Goal: Task Accomplishment & Management: Manage account settings

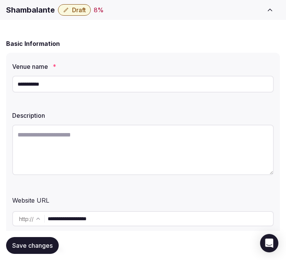
scroll to position [85, 0]
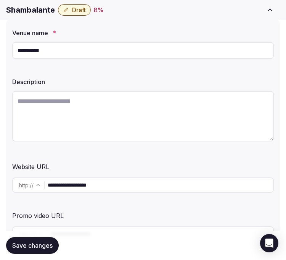
click at [191, 113] on textarea at bounding box center [143, 116] width 262 height 50
paste textarea "**********"
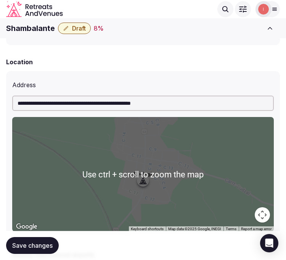
scroll to position [254, 0]
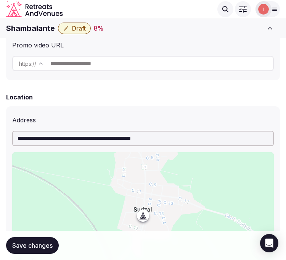
type textarea "**********"
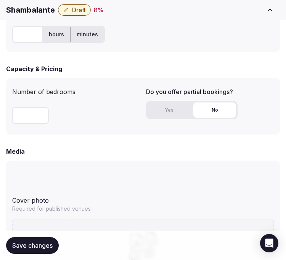
scroll to position [594, 0]
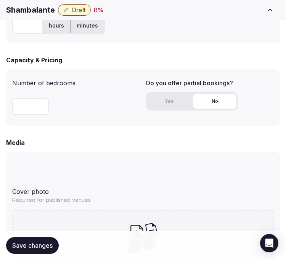
click at [40, 8] on h1 "Shambalante" at bounding box center [30, 10] width 49 height 11
copy div "Shambalante"
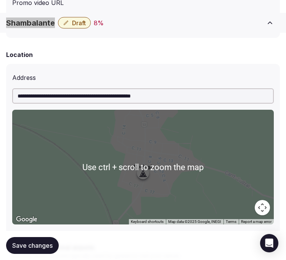
scroll to position [382, 0]
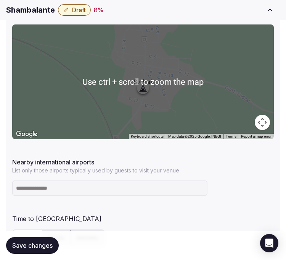
click at [82, 191] on input at bounding box center [110, 187] width 196 height 15
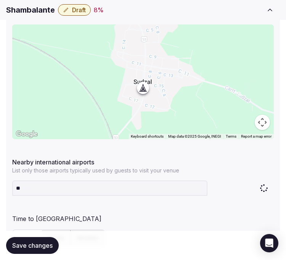
type input "***"
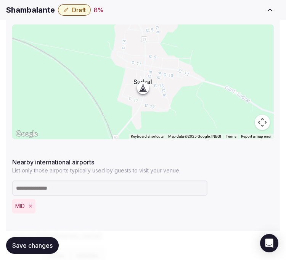
scroll to position [424, 0]
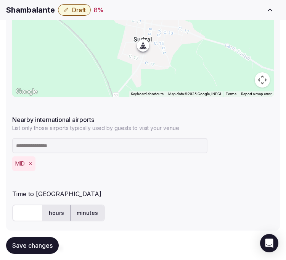
click at [21, 218] on input "text" at bounding box center [27, 212] width 31 height 17
type input "**"
click at [156, 211] on div "** hours minutes" at bounding box center [143, 212] width 262 height 17
click at [35, 247] on span "Save changes" at bounding box center [32, 245] width 40 height 8
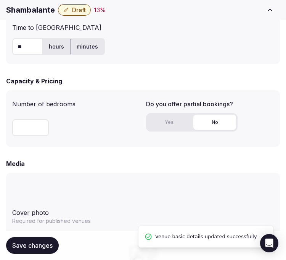
scroll to position [594, 0]
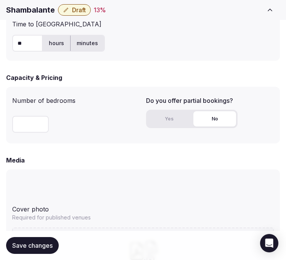
click at [20, 126] on input "number" at bounding box center [30, 124] width 37 height 17
type input "**"
click at [154, 125] on button "Yes" at bounding box center [169, 118] width 43 height 15
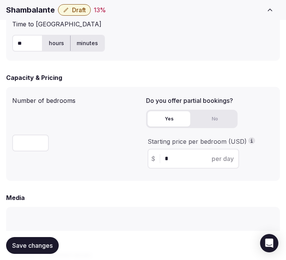
click at [176, 154] on input "*" at bounding box center [200, 158] width 71 height 9
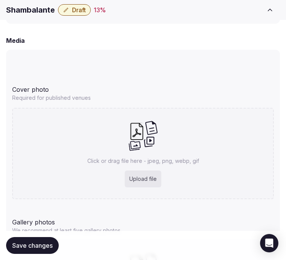
scroll to position [764, 0]
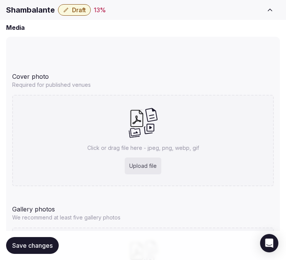
type input "***"
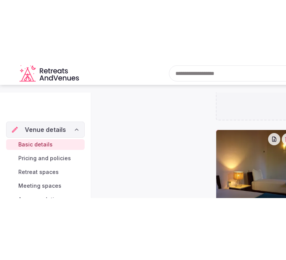
scroll to position [20, 0]
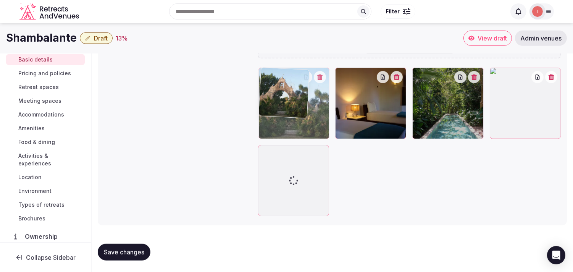
drag, startPoint x: 419, startPoint y: 76, endPoint x: 288, endPoint y: 92, distance: 132.6
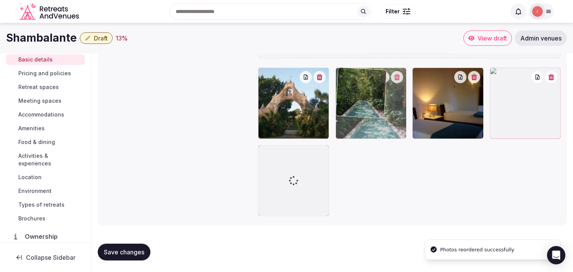
drag, startPoint x: 419, startPoint y: 71, endPoint x: 360, endPoint y: 81, distance: 58.8
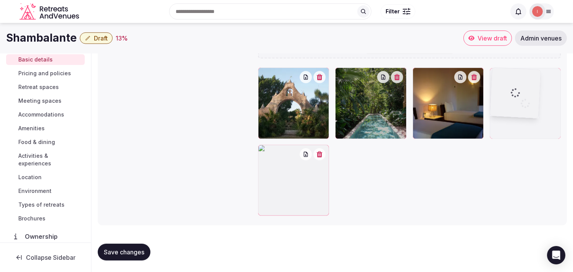
drag, startPoint x: 264, startPoint y: 152, endPoint x: 480, endPoint y: 89, distance: 225.8
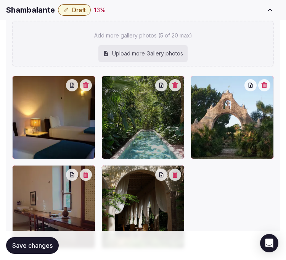
scroll to position [1154, 0]
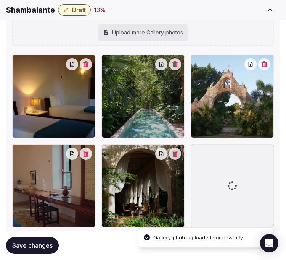
click at [89, 154] on icon "button" at bounding box center [86, 153] width 6 height 6
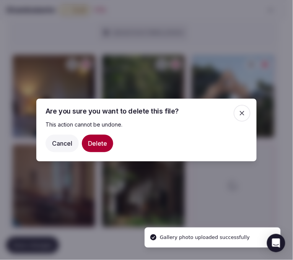
click at [94, 148] on button "Delete" at bounding box center [97, 143] width 31 height 18
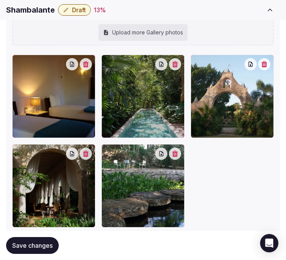
click at [42, 246] on span "Save changes" at bounding box center [32, 245] width 40 height 8
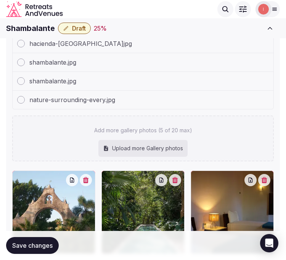
scroll to position [1026, 0]
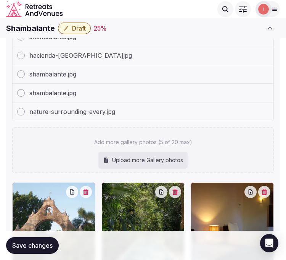
click at [37, 27] on h1 "Shambalante" at bounding box center [30, 28] width 49 height 11
copy div "Shambalante"
click at [82, 23] on button "Draft" at bounding box center [74, 28] width 33 height 11
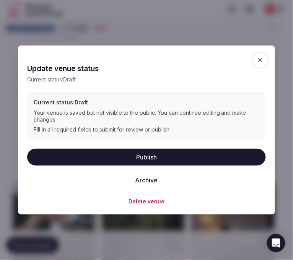
click at [179, 154] on button "Publish" at bounding box center [146, 157] width 238 height 17
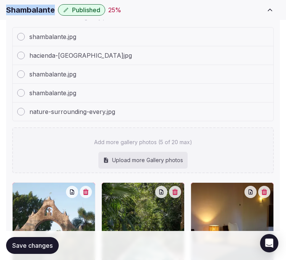
click at [44, 253] on button "Save changes" at bounding box center [32, 245] width 53 height 17
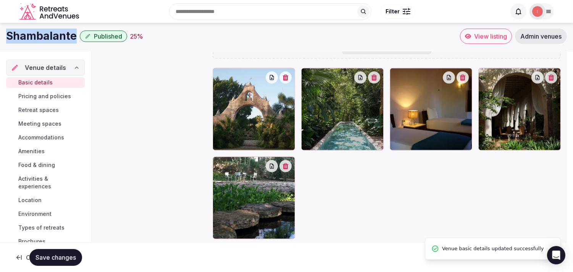
scroll to position [20, 0]
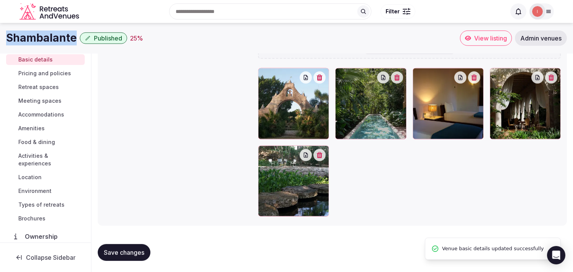
click at [58, 74] on span "Pricing and policies" at bounding box center [44, 74] width 53 height 8
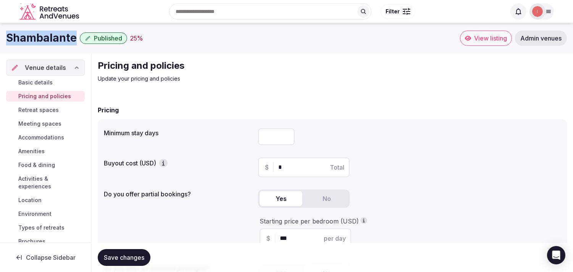
click at [58, 108] on link "Retreat spaces" at bounding box center [45, 110] width 79 height 11
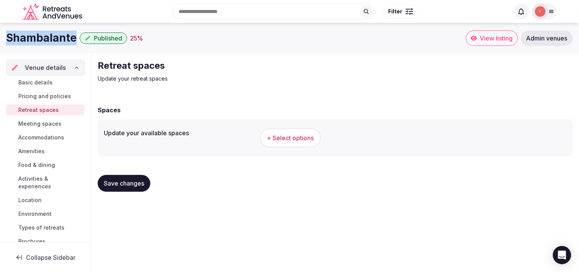
click at [286, 134] on span "+ Select options" at bounding box center [290, 138] width 47 height 8
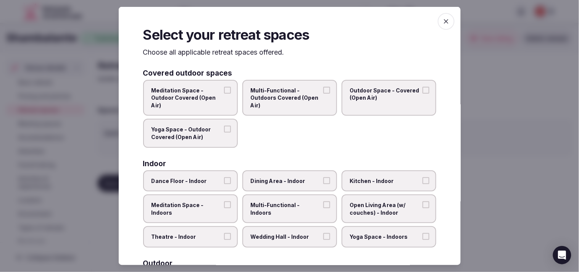
click at [286, 88] on label "Multi-Functional - Outdoors Covered (Open Air)" at bounding box center [289, 97] width 95 height 36
click at [286, 88] on button "Multi-Functional - Outdoors Covered (Open Air)" at bounding box center [326, 89] width 7 height 7
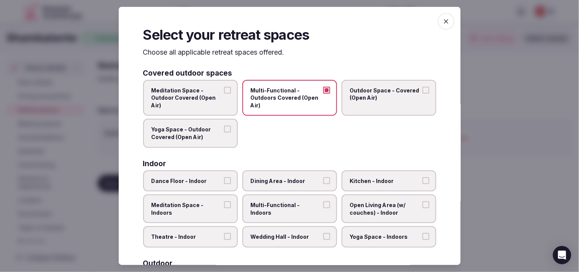
click at [286, 94] on span "Outdoor Space - Covered (Open Air)" at bounding box center [385, 93] width 70 height 15
click at [286, 93] on button "Outdoor Space - Covered (Open Air)" at bounding box center [426, 89] width 7 height 7
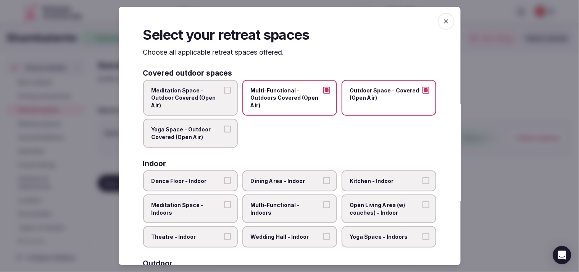
scroll to position [85, 0]
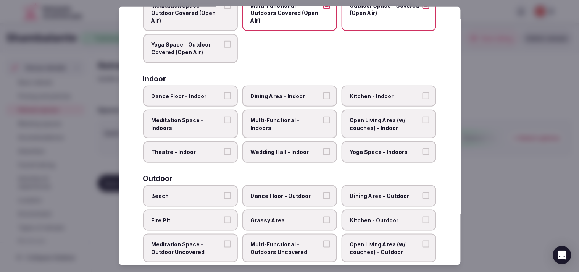
click at [217, 124] on span "Meditation Space - Indoors" at bounding box center [187, 123] width 70 height 15
click at [224, 123] on button "Meditation Space - Indoors" at bounding box center [227, 119] width 7 height 7
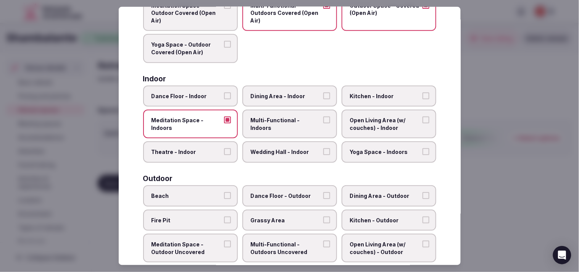
click at [286, 153] on label "Yoga Space - Indoors" at bounding box center [389, 151] width 95 height 21
click at [286, 153] on button "Yoga Space - Indoors" at bounding box center [426, 151] width 7 height 7
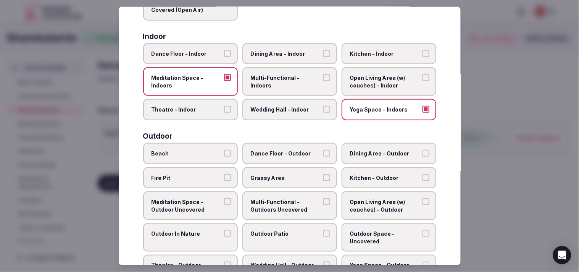
scroll to position [170, 0]
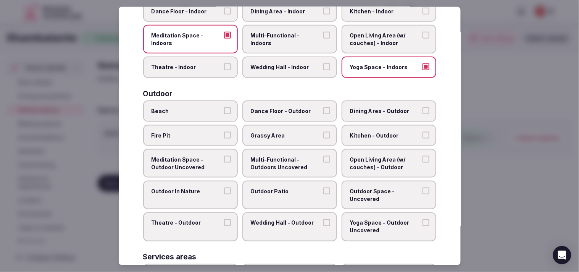
click at [280, 133] on span "Grassy Area" at bounding box center [286, 135] width 70 height 8
click at [286, 133] on button "Grassy Area" at bounding box center [326, 134] width 7 height 7
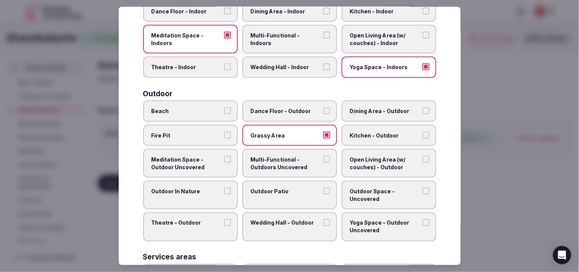
click at [286, 157] on span "Open Living Area (w/ couches) - Outdoor" at bounding box center [385, 163] width 70 height 15
click at [286, 157] on button "Open Living Area (w/ couches) - Outdoor" at bounding box center [426, 159] width 7 height 7
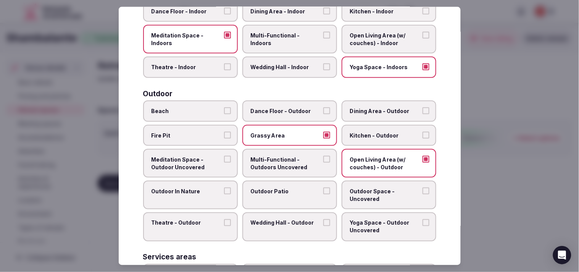
click at [196, 191] on label "Outdoor In Nature" at bounding box center [190, 195] width 95 height 29
click at [224, 191] on button "Outdoor In Nature" at bounding box center [227, 191] width 7 height 7
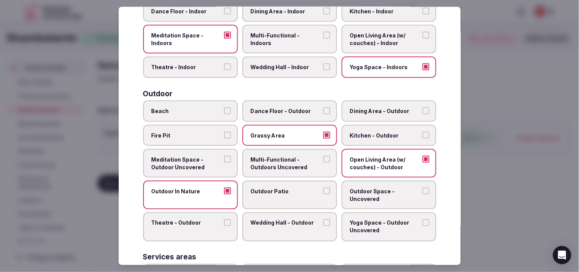
click at [277, 181] on label "Outdoor Patio" at bounding box center [289, 195] width 95 height 29
click at [286, 188] on button "Outdoor Patio" at bounding box center [326, 191] width 7 height 7
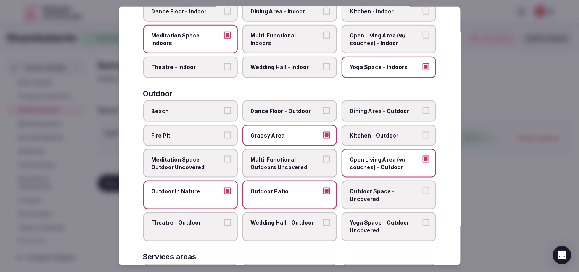
click at [286, 181] on label "Outdoor Space - Uncovered" at bounding box center [389, 195] width 95 height 29
click at [286, 188] on button "Outdoor Space - Uncovered" at bounding box center [426, 191] width 7 height 7
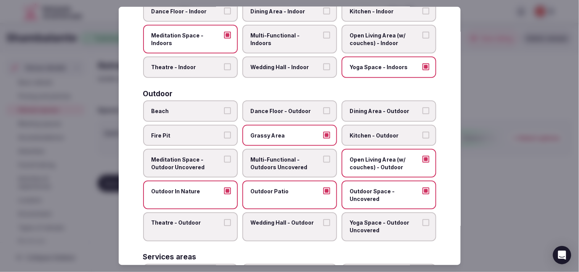
scroll to position [212, 0]
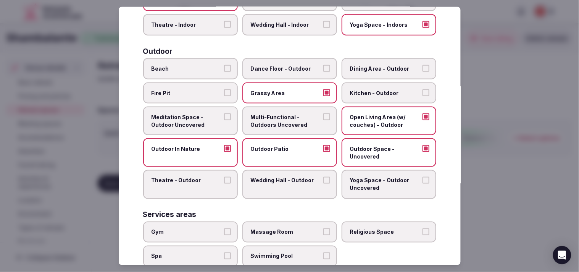
click at [286, 177] on span "Yoga Space - Outdoor Uncovered" at bounding box center [385, 184] width 70 height 15
click at [286, 177] on button "Yoga Space - Outdoor Uncovered" at bounding box center [426, 180] width 7 height 7
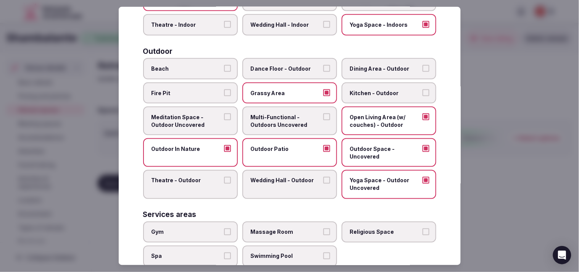
click at [221, 117] on label "Meditation Space - Outdoor Uncovered" at bounding box center [190, 121] width 95 height 29
click at [224, 117] on button "Meditation Space - Outdoor Uncovered" at bounding box center [227, 116] width 7 height 7
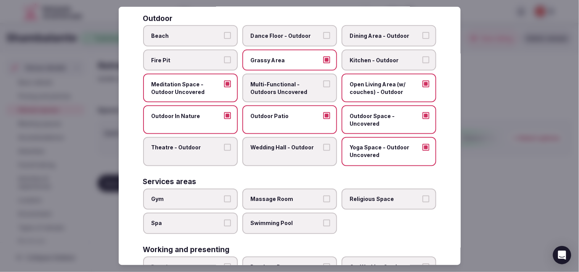
scroll to position [297, 0]
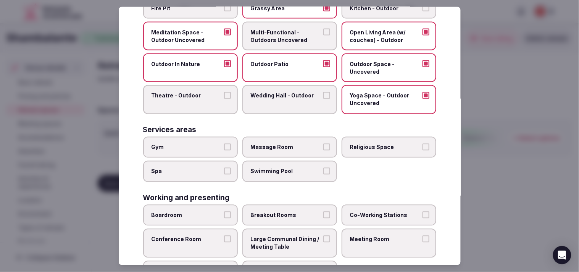
click at [286, 162] on label "Swimming Pool" at bounding box center [289, 171] width 95 height 21
click at [286, 168] on button "Swimming Pool" at bounding box center [326, 171] width 7 height 7
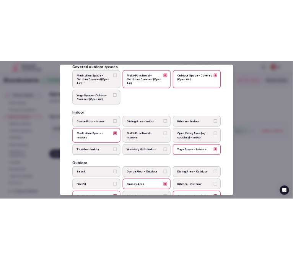
scroll to position [0, 0]
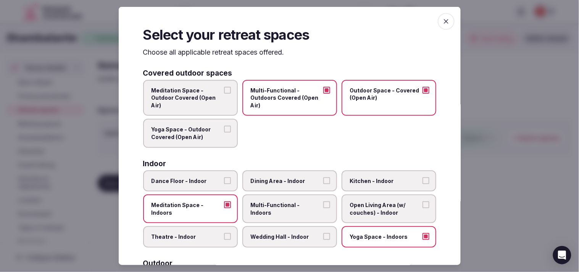
click at [286, 20] on icon "button" at bounding box center [446, 21] width 5 height 5
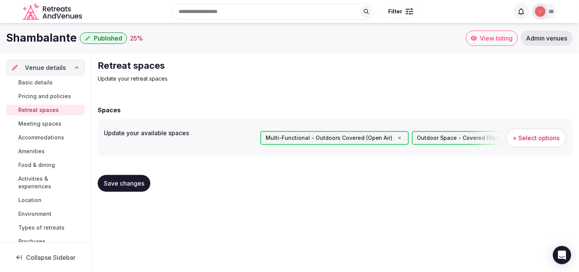
click at [119, 180] on span "Save changes" at bounding box center [124, 183] width 40 height 8
click at [33, 125] on span "Meeting spaces" at bounding box center [39, 124] width 43 height 8
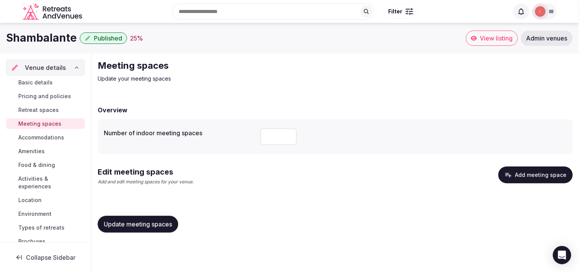
click at [281, 138] on input "number" at bounding box center [278, 136] width 37 height 17
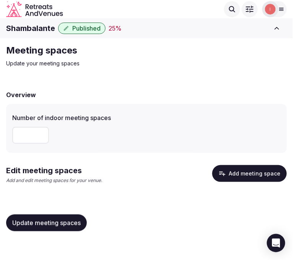
type input "*"
click at [249, 179] on button "Add meeting space" at bounding box center [249, 173] width 74 height 17
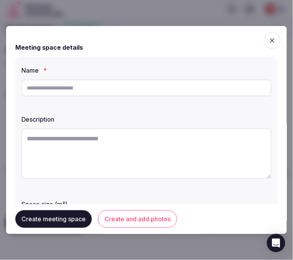
click at [151, 88] on input "text" at bounding box center [146, 87] width 250 height 17
paste input "**********"
type input "**********"
click at [170, 140] on textarea at bounding box center [146, 153] width 250 height 50
paste textarea "**********"
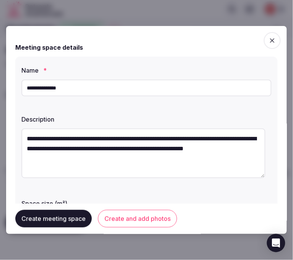
type textarea "**********"
click at [54, 88] on input "**********" at bounding box center [146, 87] width 250 height 17
type input "**********"
click at [99, 106] on div "**********" at bounding box center [146, 188] width 262 height 263
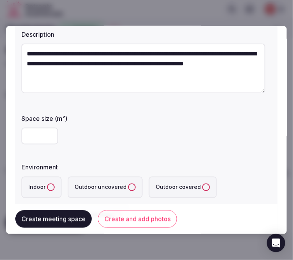
scroll to position [127, 0]
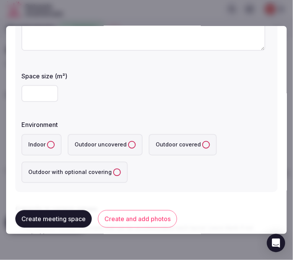
click at [36, 97] on input "number" at bounding box center [39, 93] width 37 height 17
click at [44, 85] on input "number" at bounding box center [39, 93] width 37 height 17
type input "**"
click at [47, 145] on button "Indoor" at bounding box center [51, 145] width 8 height 8
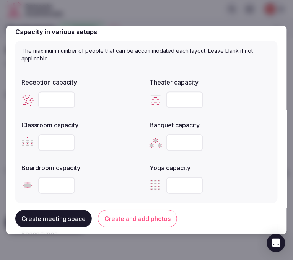
scroll to position [424, 0]
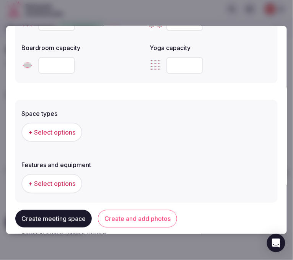
click at [186, 57] on input "number" at bounding box center [184, 65] width 37 height 17
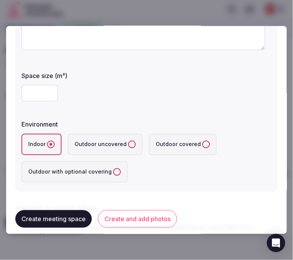
scroll to position [127, 0]
type input "**"
drag, startPoint x: 38, startPoint y: 91, endPoint x: 10, endPoint y: 90, distance: 27.9
click at [10, 90] on div "**********" at bounding box center [146, 130] width 280 height 208
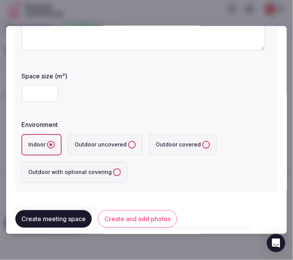
drag, startPoint x: 31, startPoint y: 91, endPoint x: 26, endPoint y: 91, distance: 5.0
click at [26, 91] on input "**" at bounding box center [39, 93] width 37 height 17
click at [27, 93] on input "**" at bounding box center [39, 93] width 37 height 17
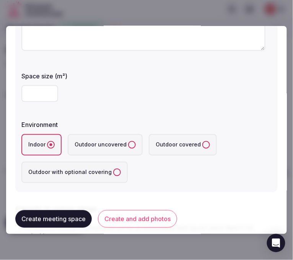
type input "**"
click at [65, 96] on div "**" at bounding box center [146, 93] width 250 height 17
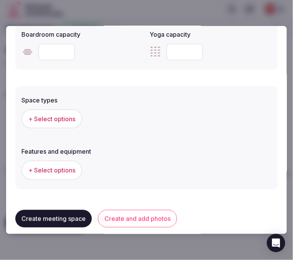
scroll to position [382, 0]
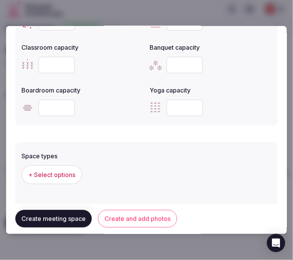
click at [170, 104] on input "**" at bounding box center [184, 107] width 37 height 17
click at [171, 104] on input "**" at bounding box center [184, 107] width 37 height 17
type input "**"
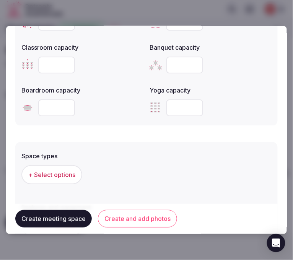
click at [55, 166] on button "+ Select options" at bounding box center [51, 174] width 61 height 19
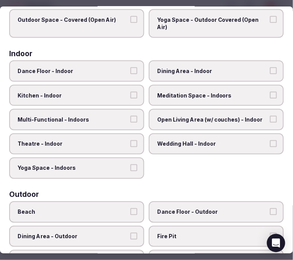
scroll to position [127, 0]
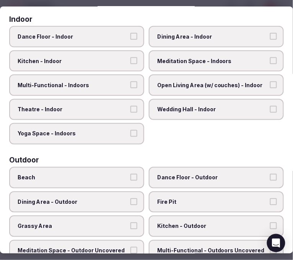
click at [130, 133] on label "Yoga Space - Indoors" at bounding box center [76, 133] width 135 height 21
click at [130, 133] on button "Yoga Space - Indoors" at bounding box center [133, 133] width 7 height 7
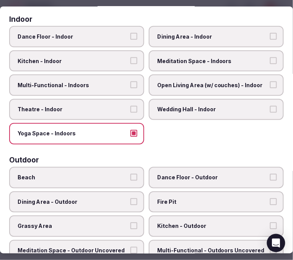
click at [216, 57] on span "Meditation Space - Indoors" at bounding box center [212, 61] width 110 height 8
click at [270, 57] on button "Meditation Space - Indoors" at bounding box center [273, 60] width 7 height 7
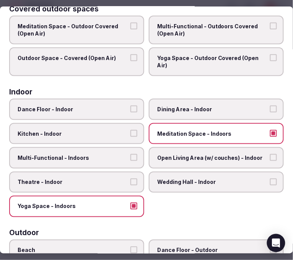
scroll to position [0, 0]
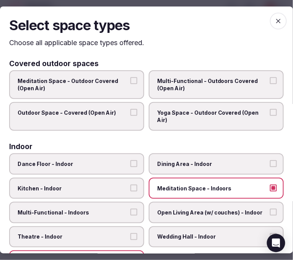
click at [275, 18] on icon "button" at bounding box center [278, 21] width 8 height 8
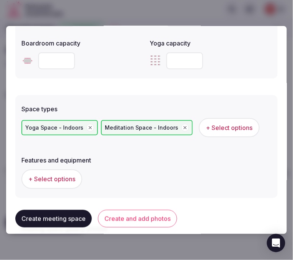
scroll to position [506, 0]
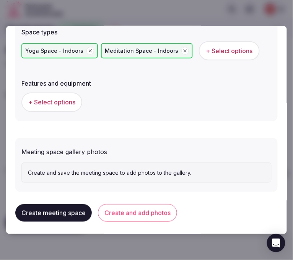
click at [58, 92] on div "+ Select options" at bounding box center [146, 101] width 250 height 19
click at [60, 98] on span "+ Select options" at bounding box center [51, 102] width 47 height 8
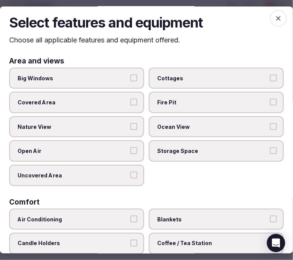
scroll to position [0, 0]
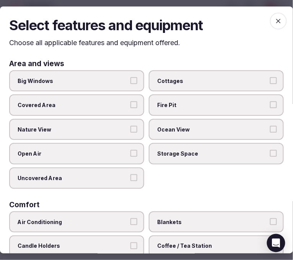
click at [132, 127] on button "Nature View" at bounding box center [133, 129] width 7 height 7
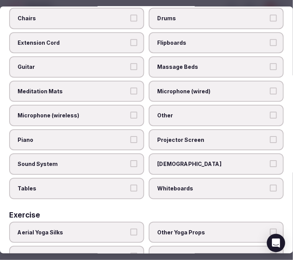
scroll to position [377, 0]
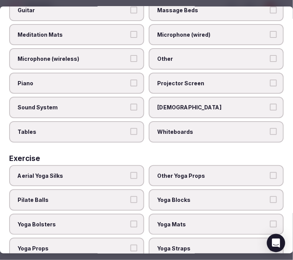
click at [215, 220] on span "Yoga Mats" at bounding box center [212, 224] width 110 height 8
click at [270, 220] on button "Yoga Mats" at bounding box center [273, 223] width 7 height 7
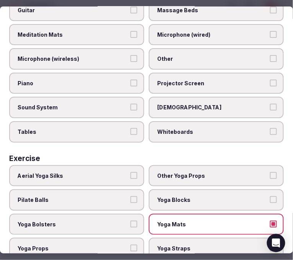
click at [68, 244] on span "Yoga Props" at bounding box center [73, 248] width 110 height 8
click at [130, 244] on button "Yoga Props" at bounding box center [133, 247] width 7 height 7
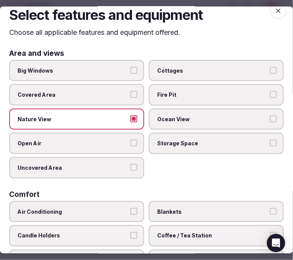
scroll to position [0, 0]
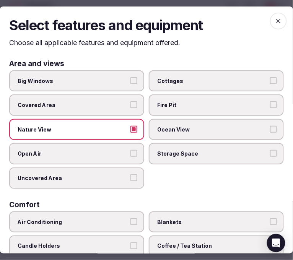
click at [270, 25] on span "button" at bounding box center [278, 21] width 17 height 17
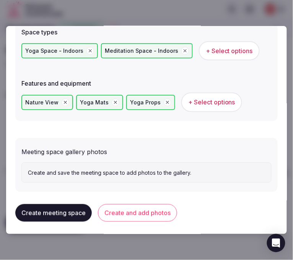
click at [136, 209] on button "Create and add photos" at bounding box center [137, 213] width 79 height 18
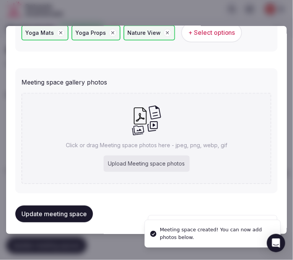
scroll to position [576, 0]
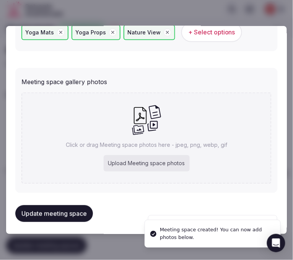
click at [155, 142] on p "Click or drag Meeting space photos here - jpeg, png, webp, gif" at bounding box center [146, 145] width 161 height 8
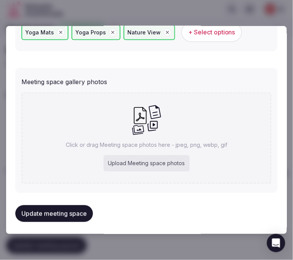
type input "**********"
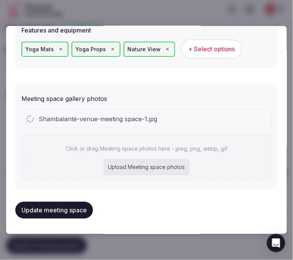
scroll to position [556, 0]
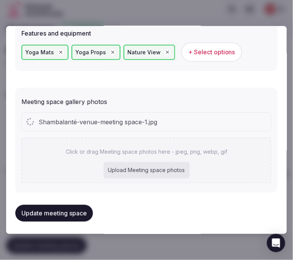
click at [124, 53] on div "Nature View" at bounding box center [149, 52] width 52 height 15
